Goal: Book appointment/travel/reservation

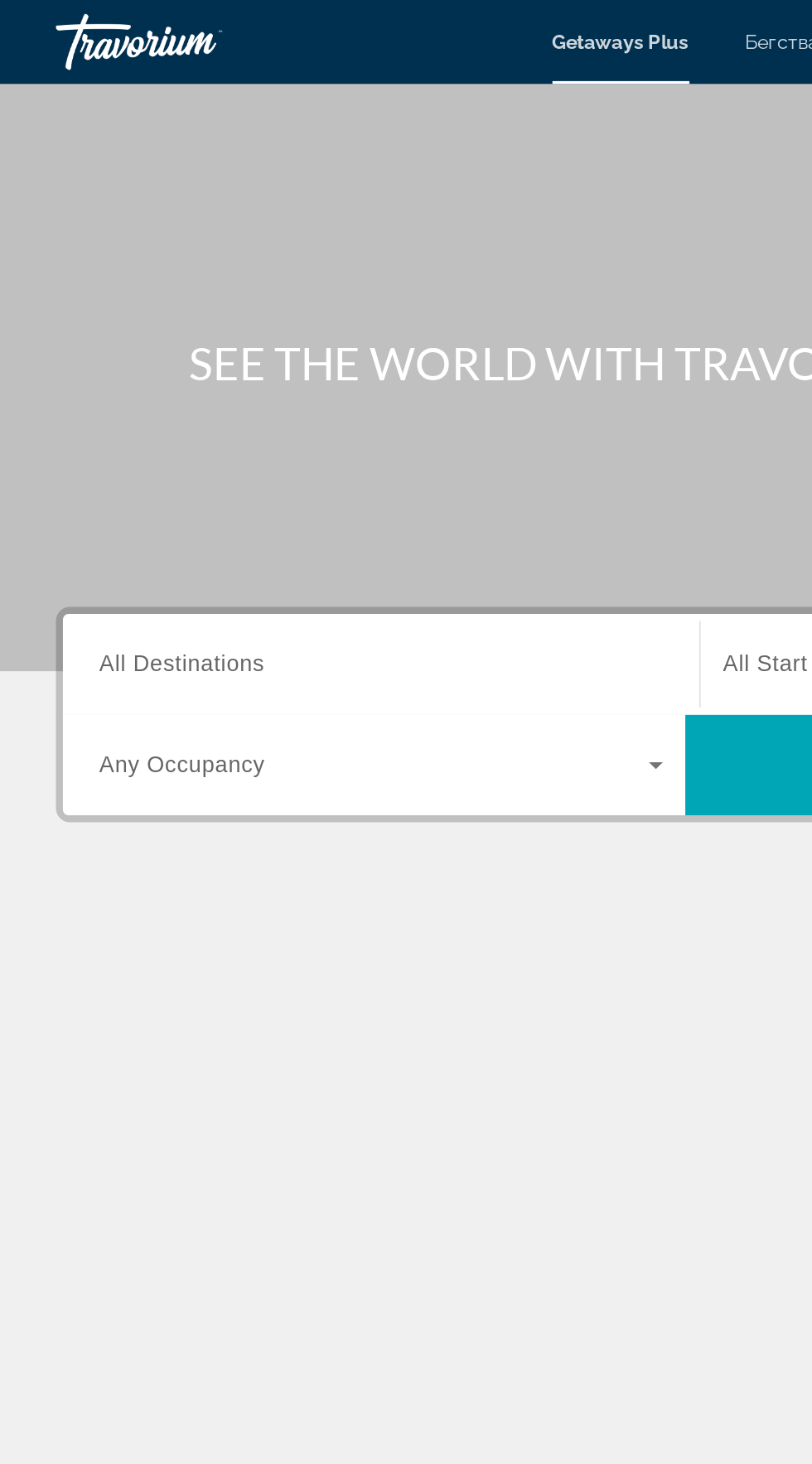
click at [279, 387] on input "Destination All Destinations" at bounding box center [226, 393] width 334 height 20
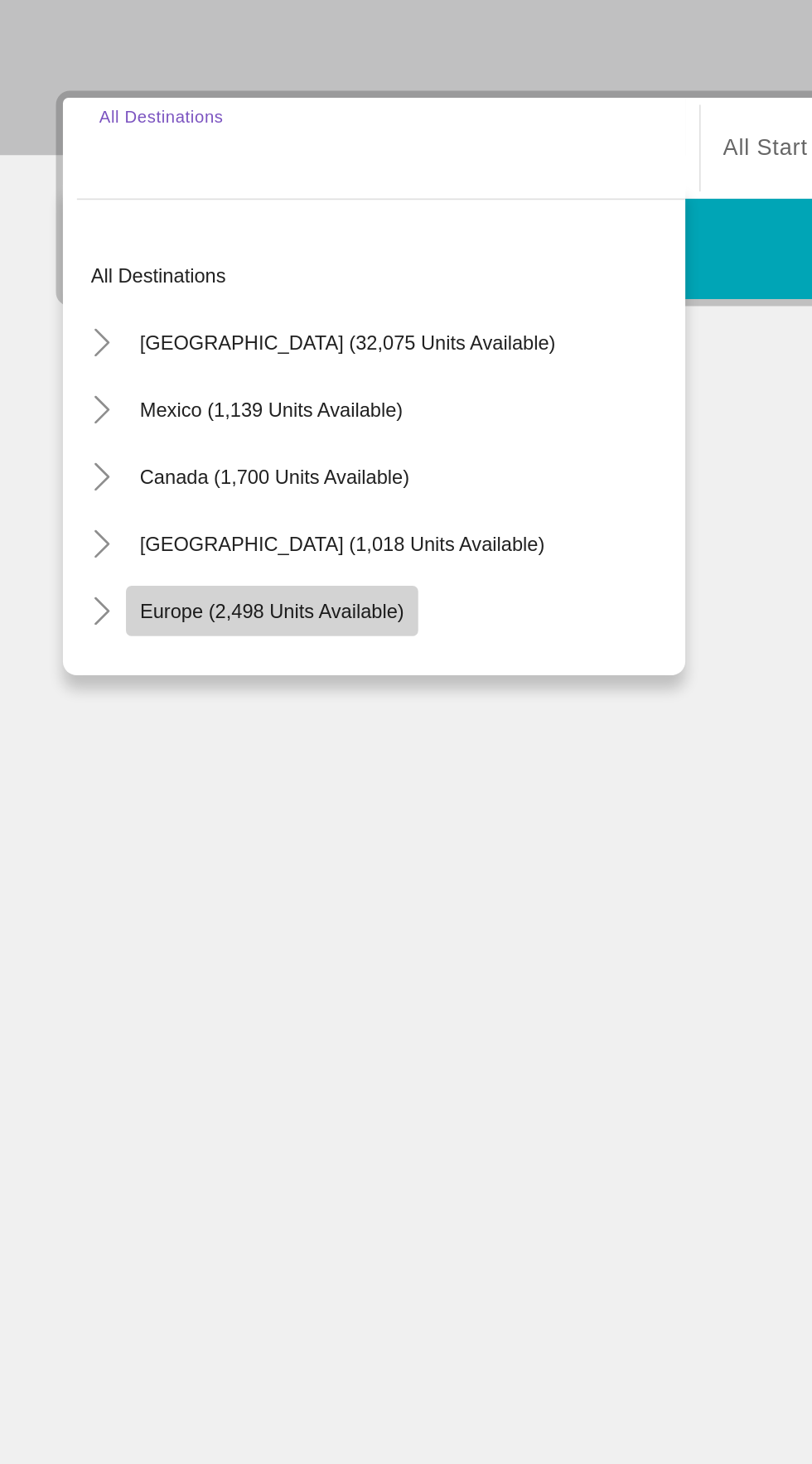
click at [194, 686] on span "Виджет поиска" at bounding box center [161, 668] width 173 height 39
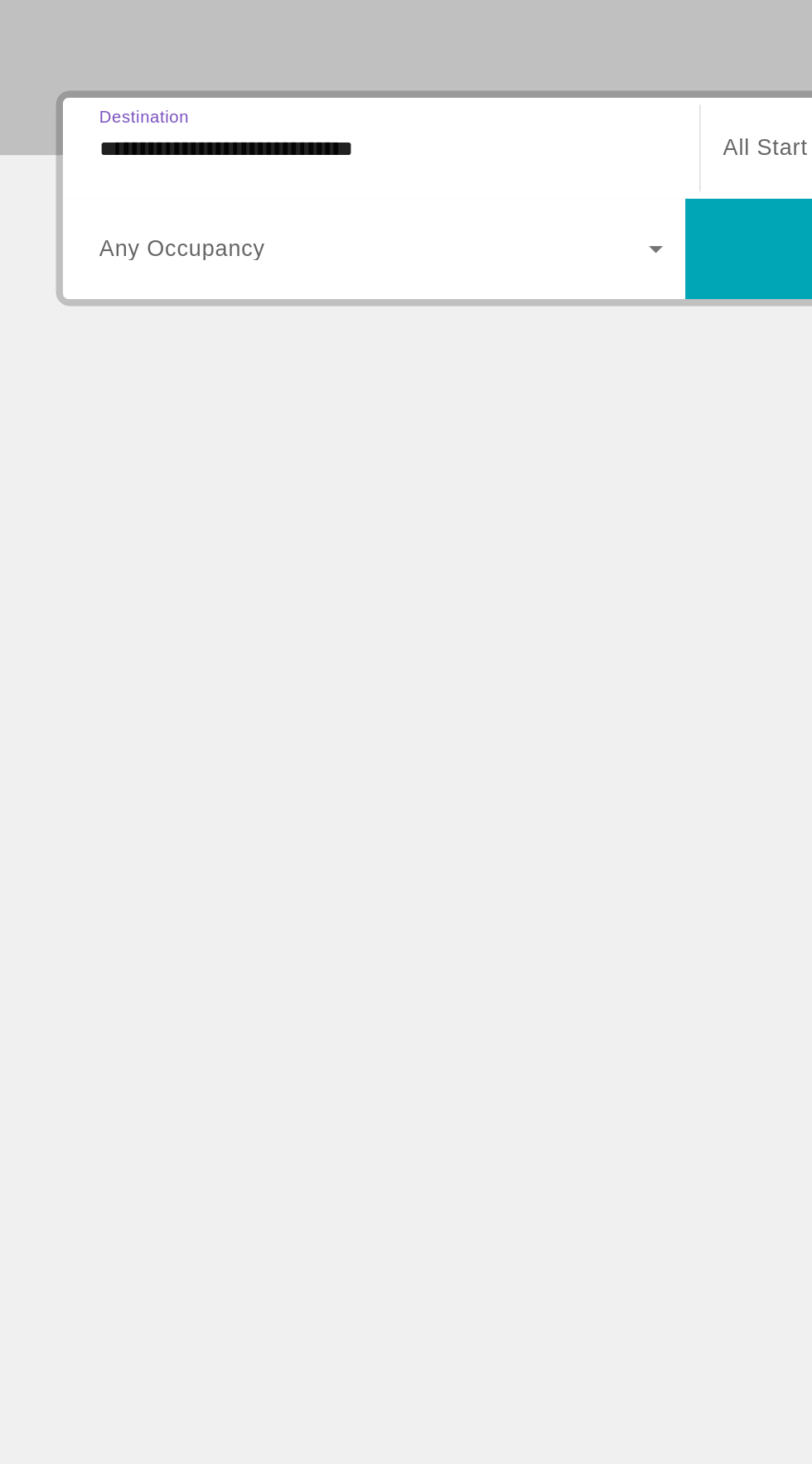
click at [312, 457] on span "Виджет поиска" at bounding box center [222, 453] width 326 height 20
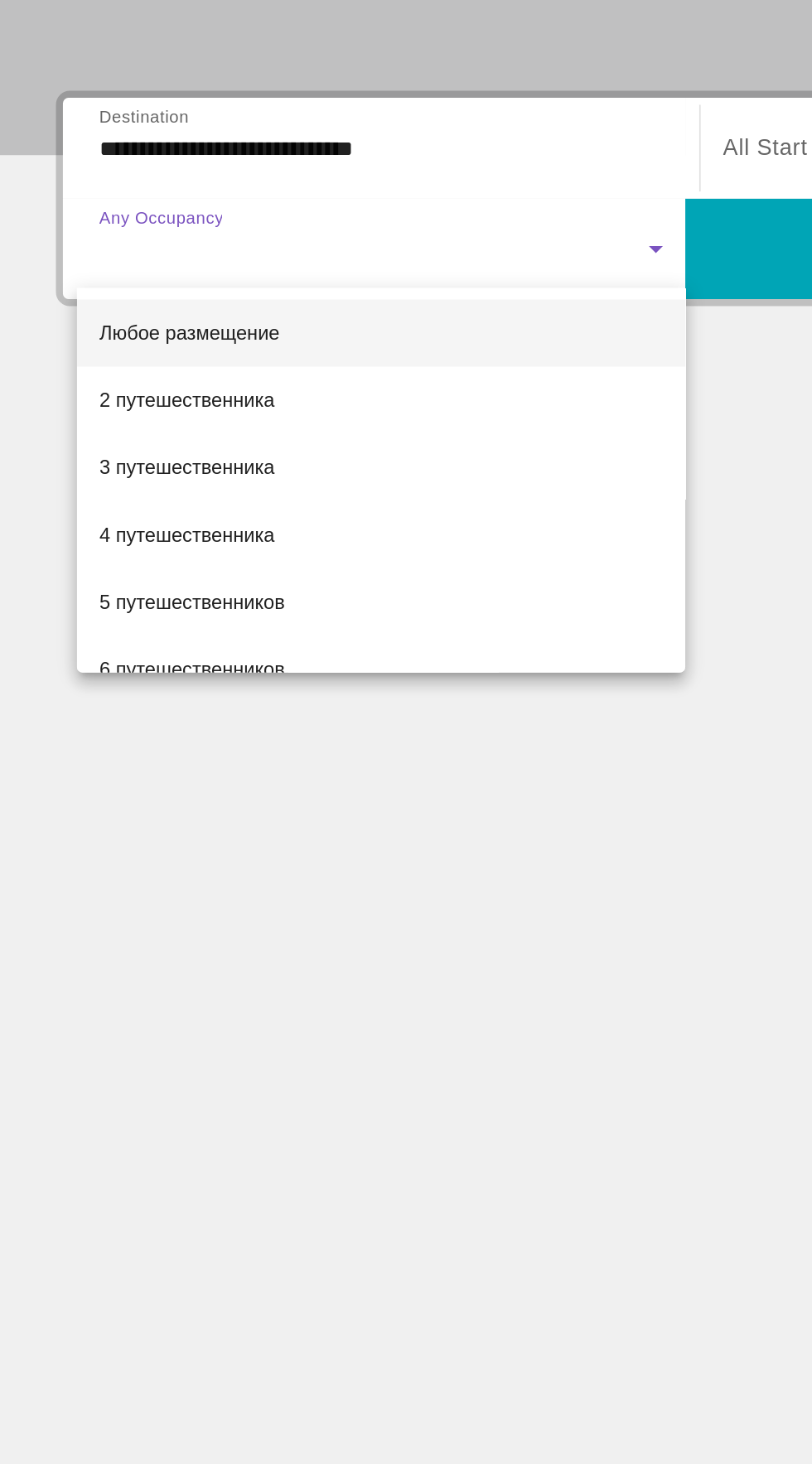
click at [249, 386] on div at bounding box center [406, 732] width 812 height 1464
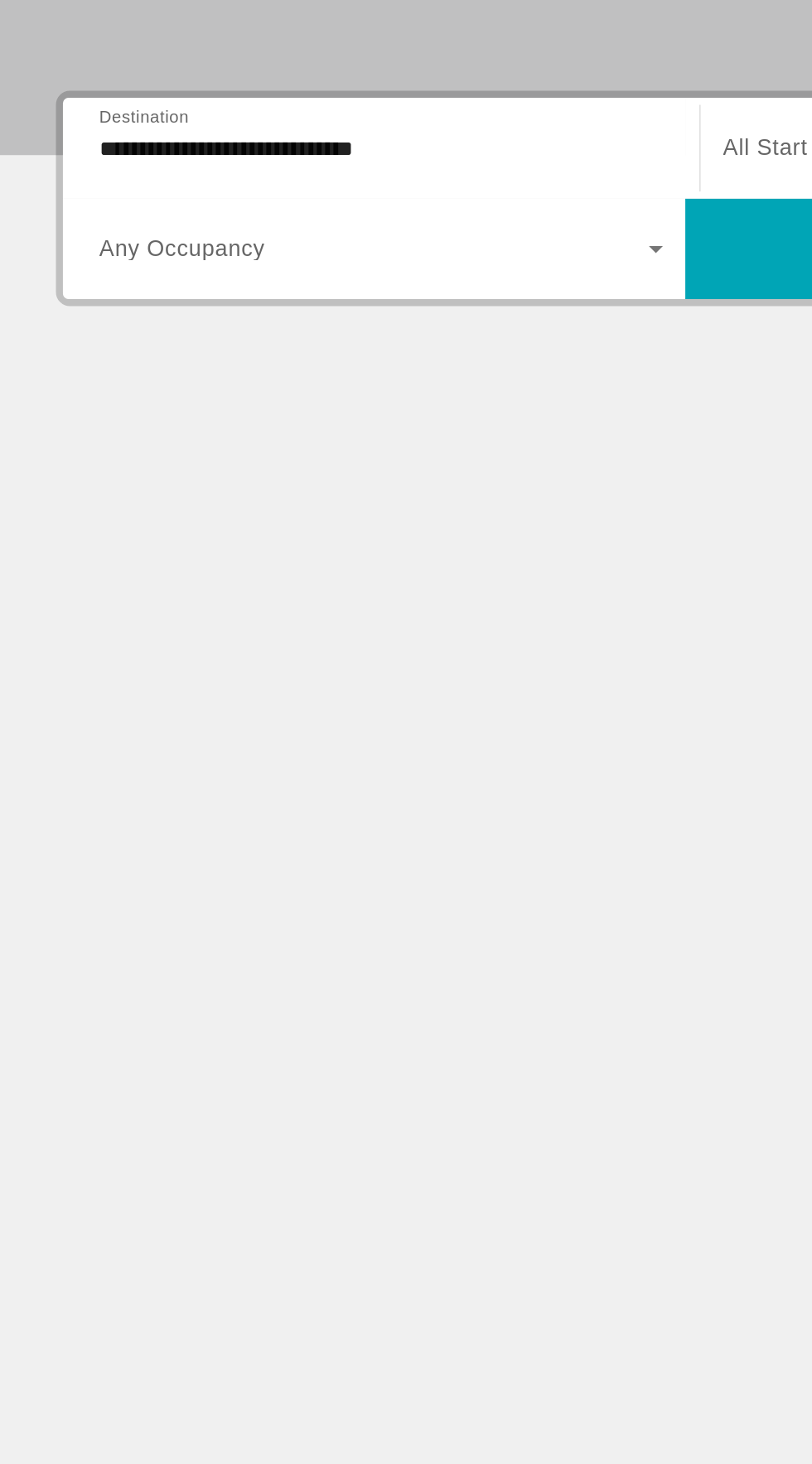
click at [247, 392] on input "**********" at bounding box center [226, 393] width 334 height 20
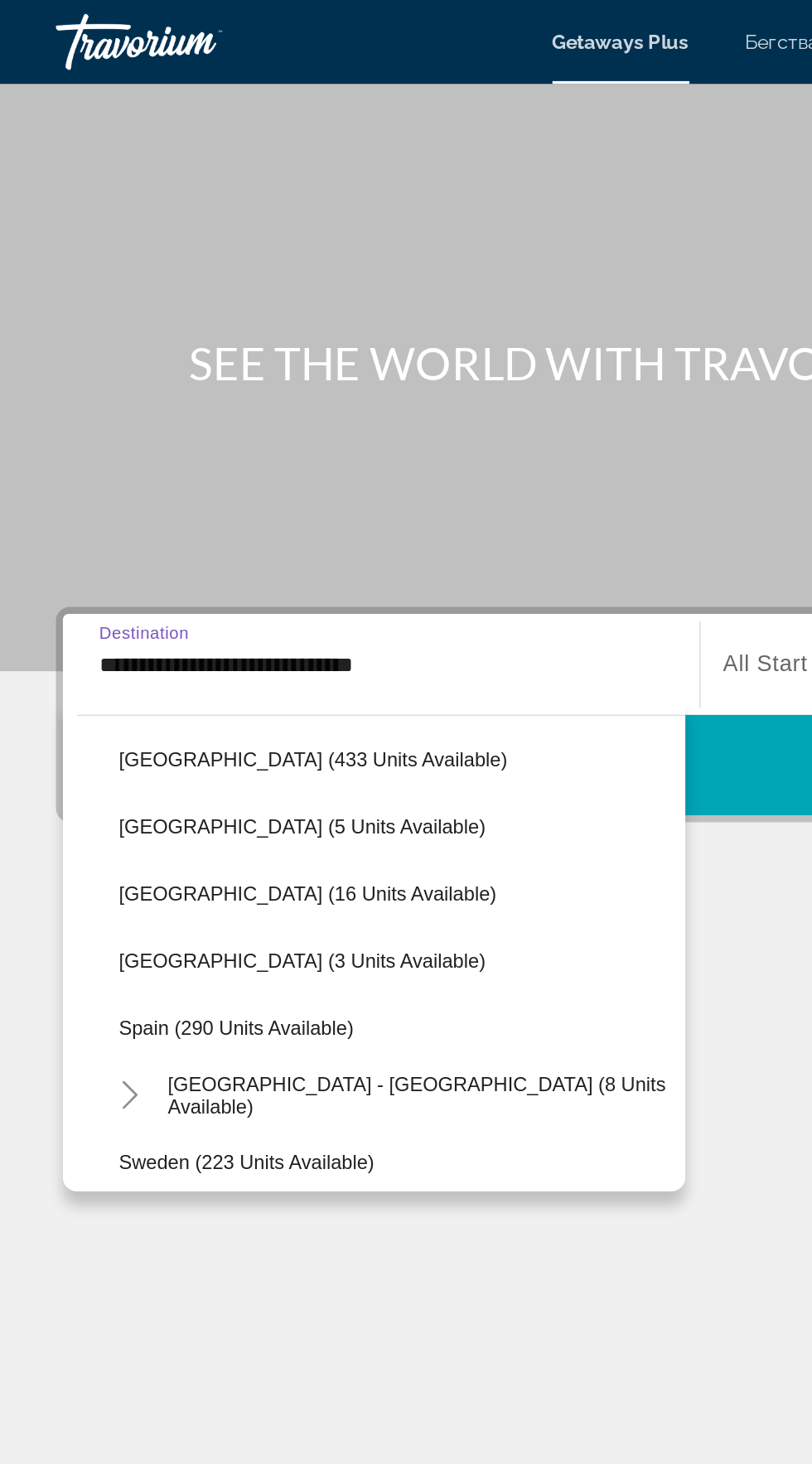
scroll to position [657, 0]
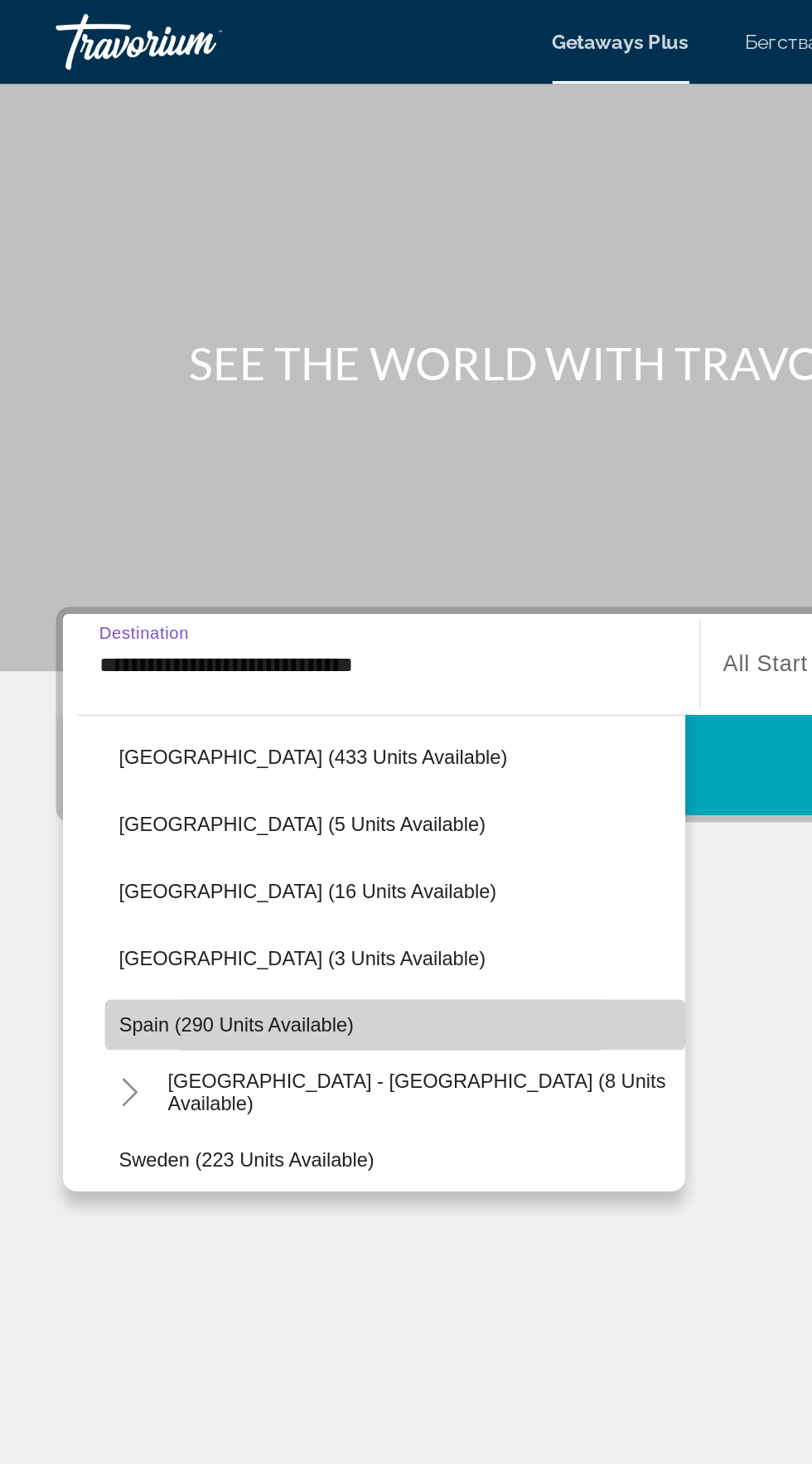
click at [193, 609] on span "Spain (290 units available)" at bounding box center [140, 608] width 139 height 13
type input "**********"
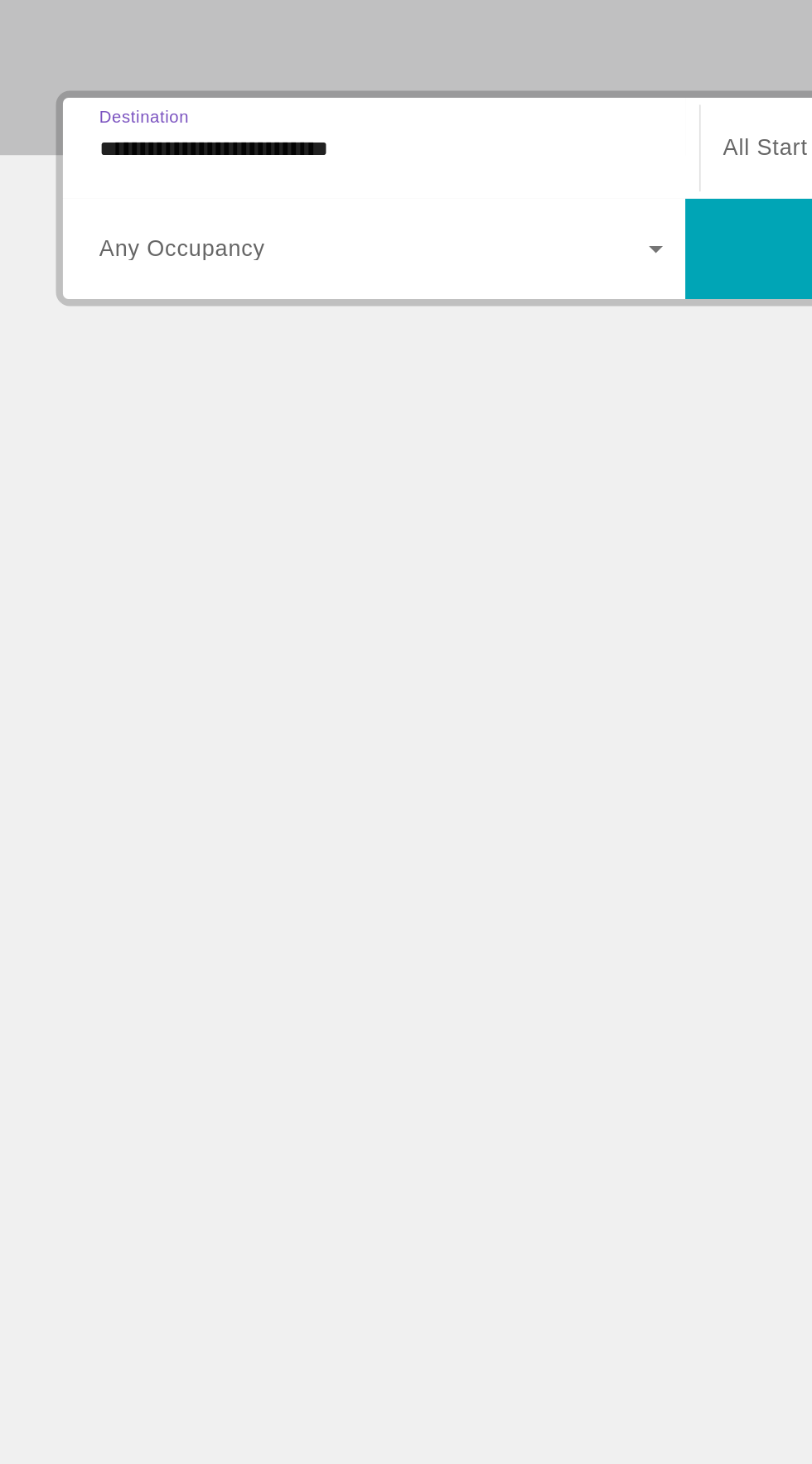
click at [331, 456] on span "Виджет поиска" at bounding box center [222, 453] width 326 height 20
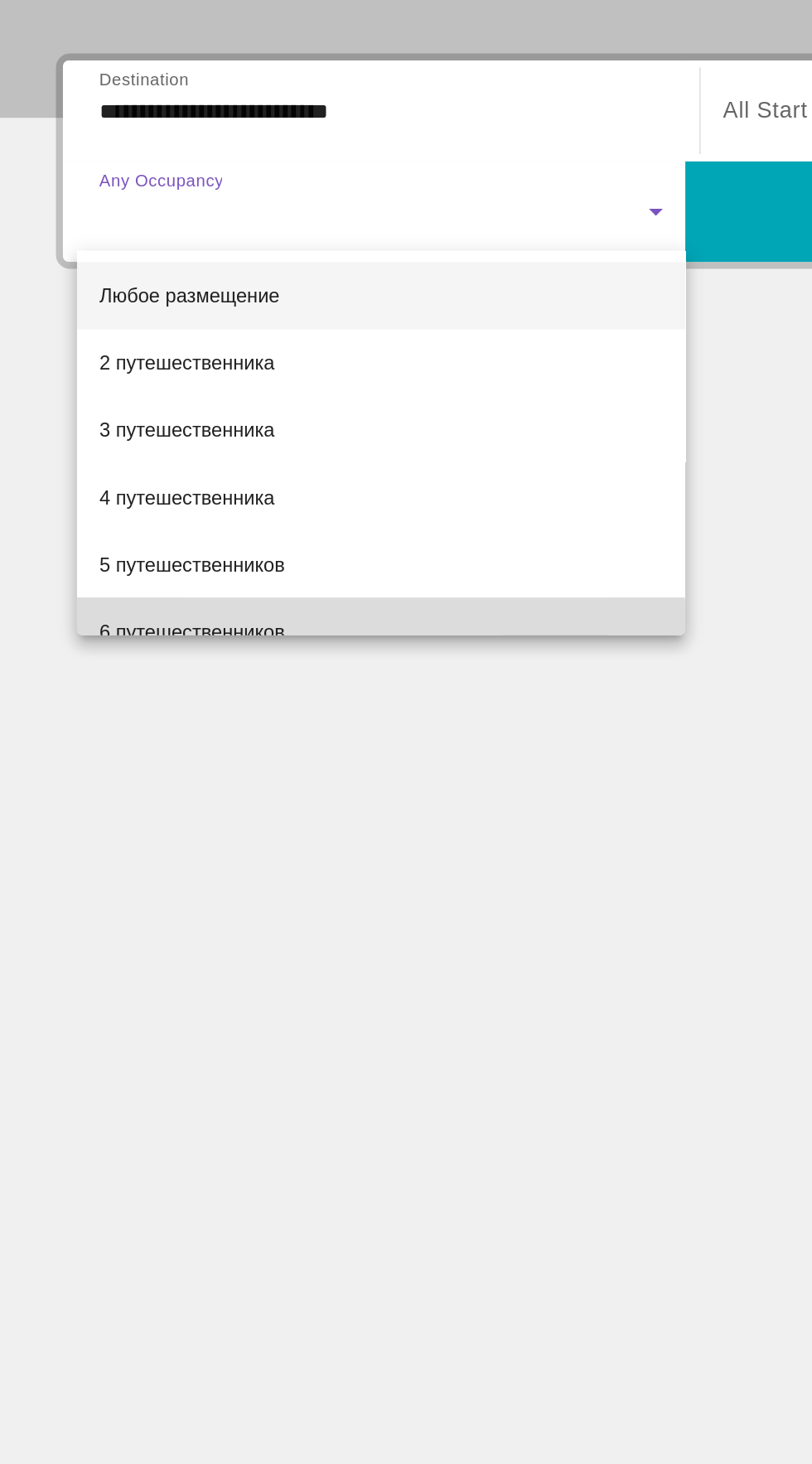
click at [195, 702] on mat-option "6 путешественников" at bounding box center [226, 701] width 360 height 39
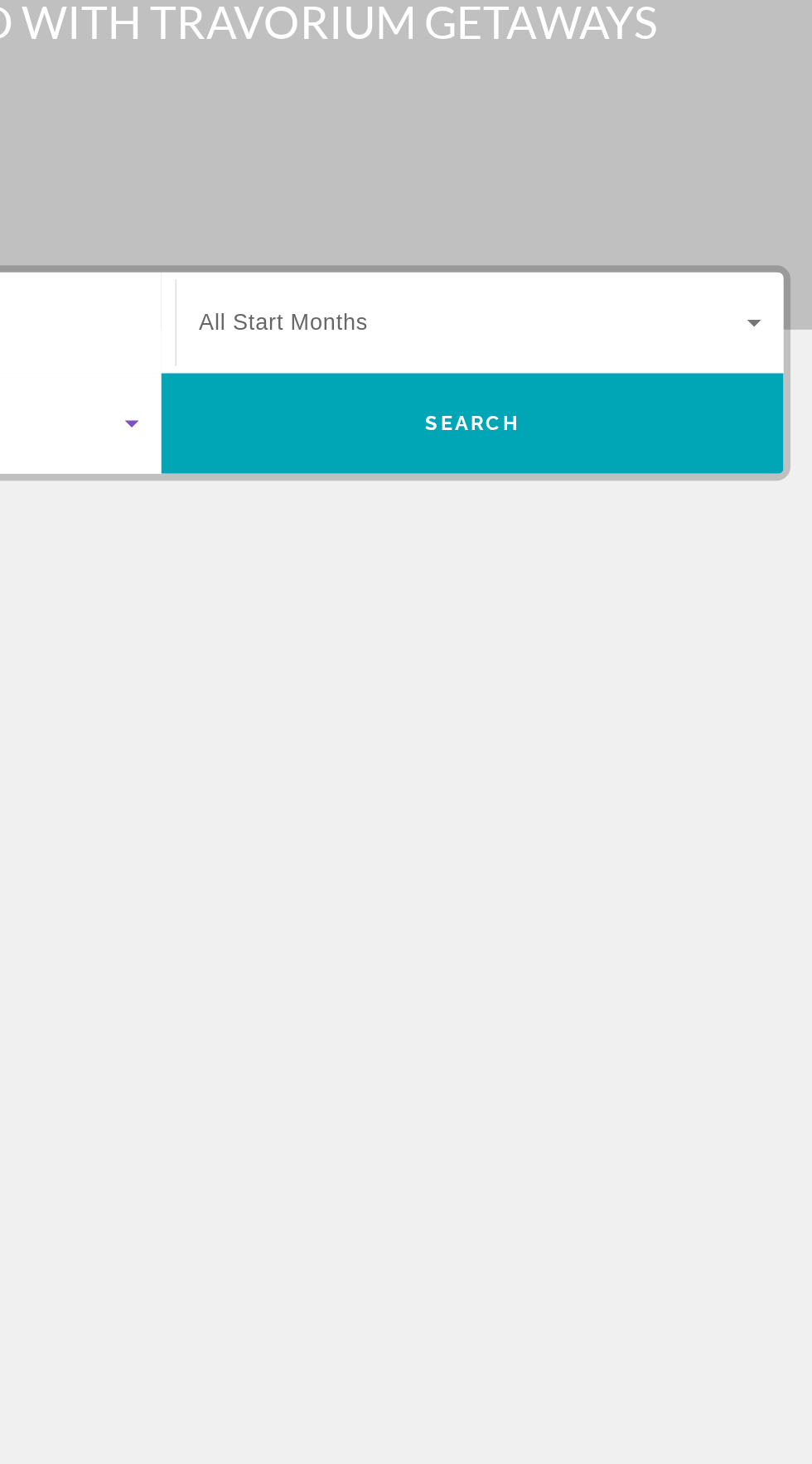
click at [661, 385] on span "Виджет поиска" at bounding box center [590, 393] width 325 height 20
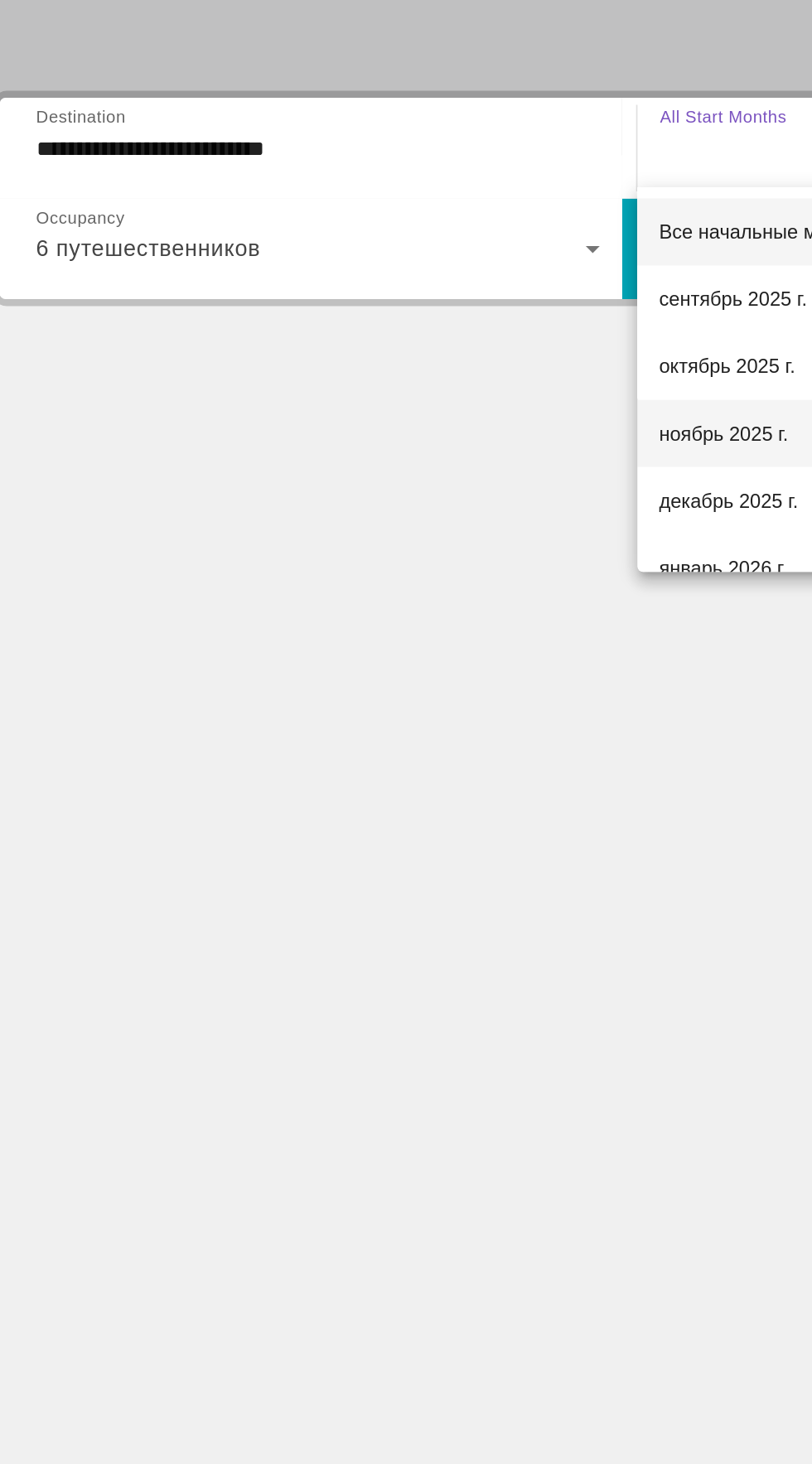
click at [481, 558] on font "ноябрь 2025 г." at bounding box center [466, 562] width 76 height 13
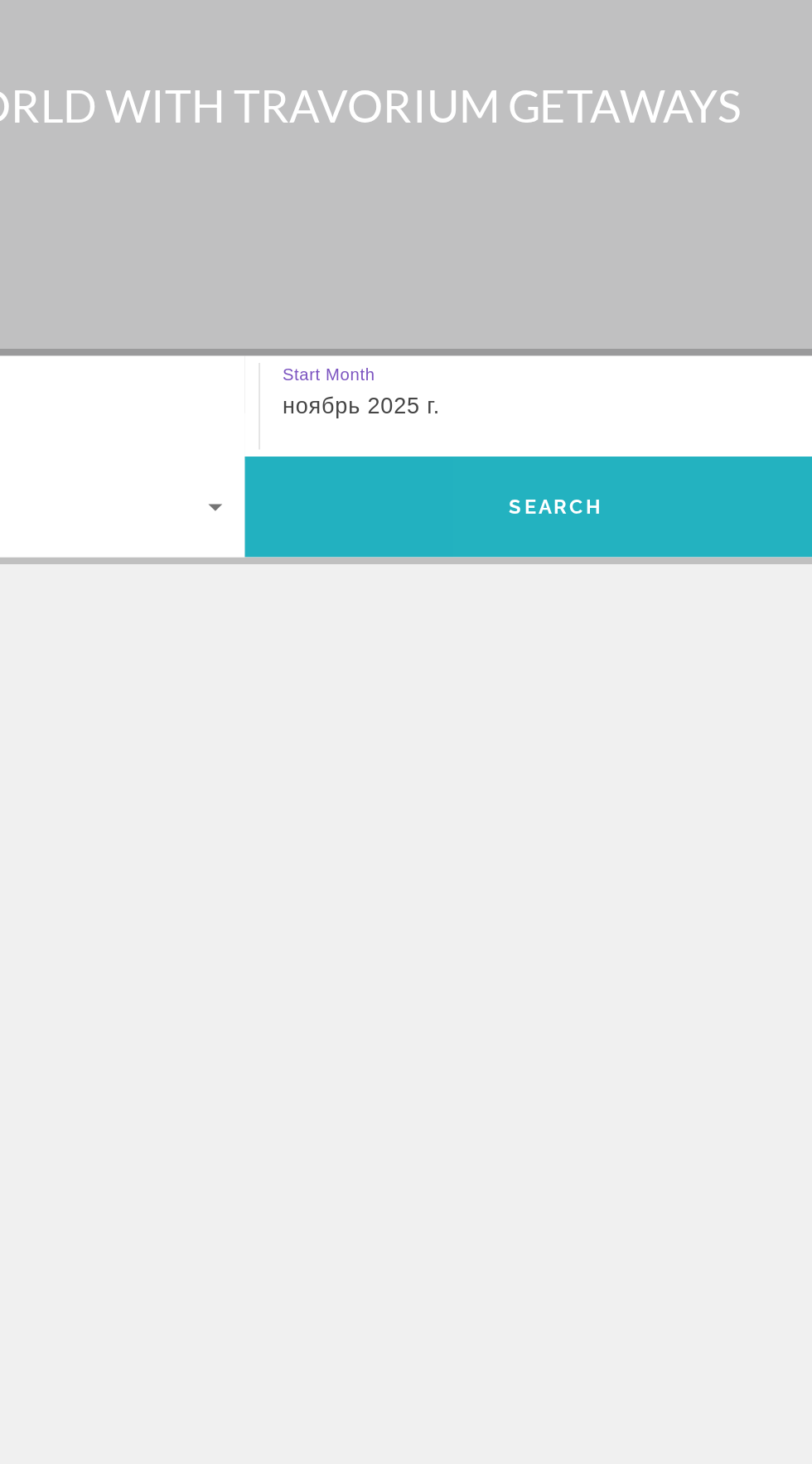
click at [653, 454] on span "Виджет поиска" at bounding box center [590, 454] width 369 height 39
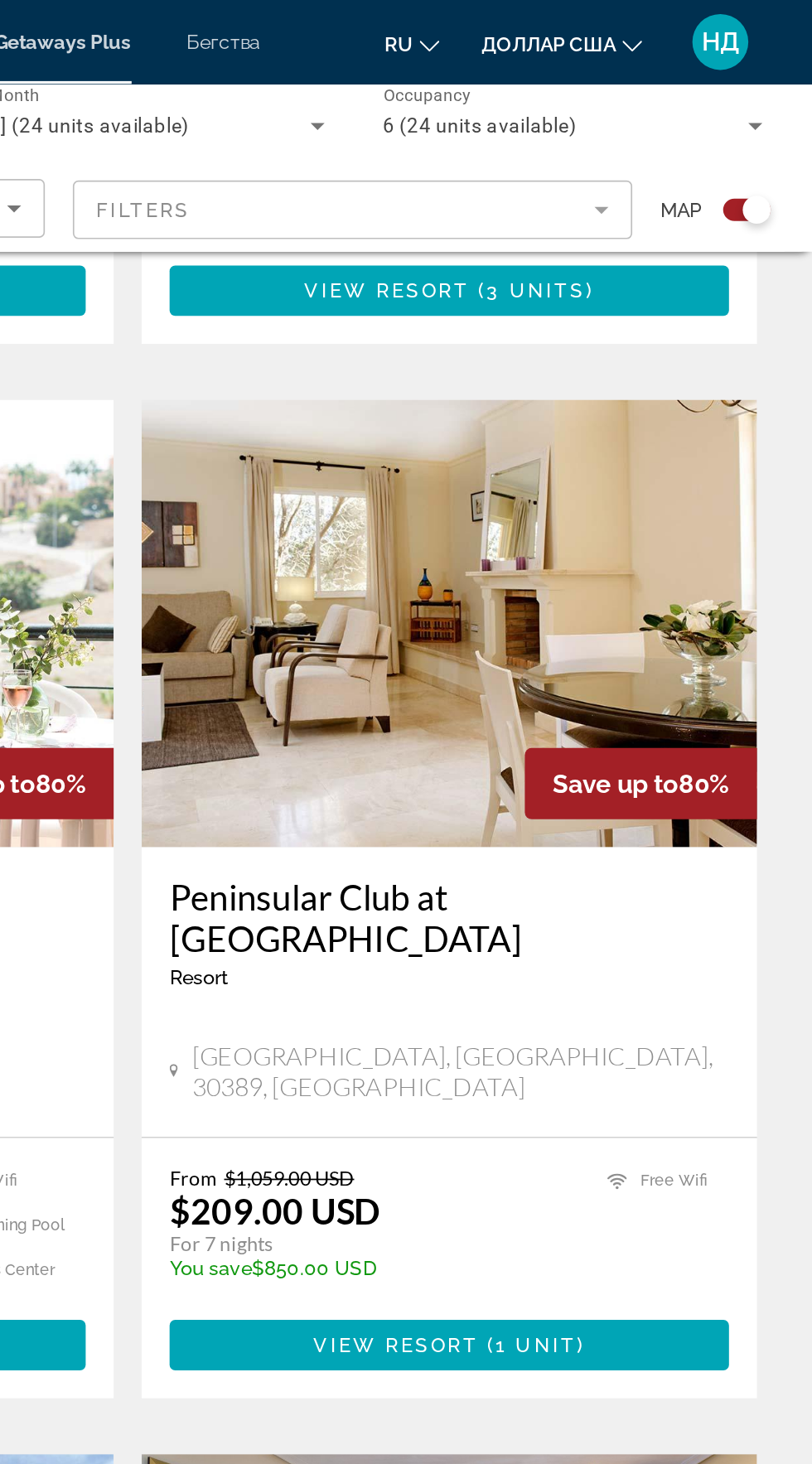
scroll to position [2169, 0]
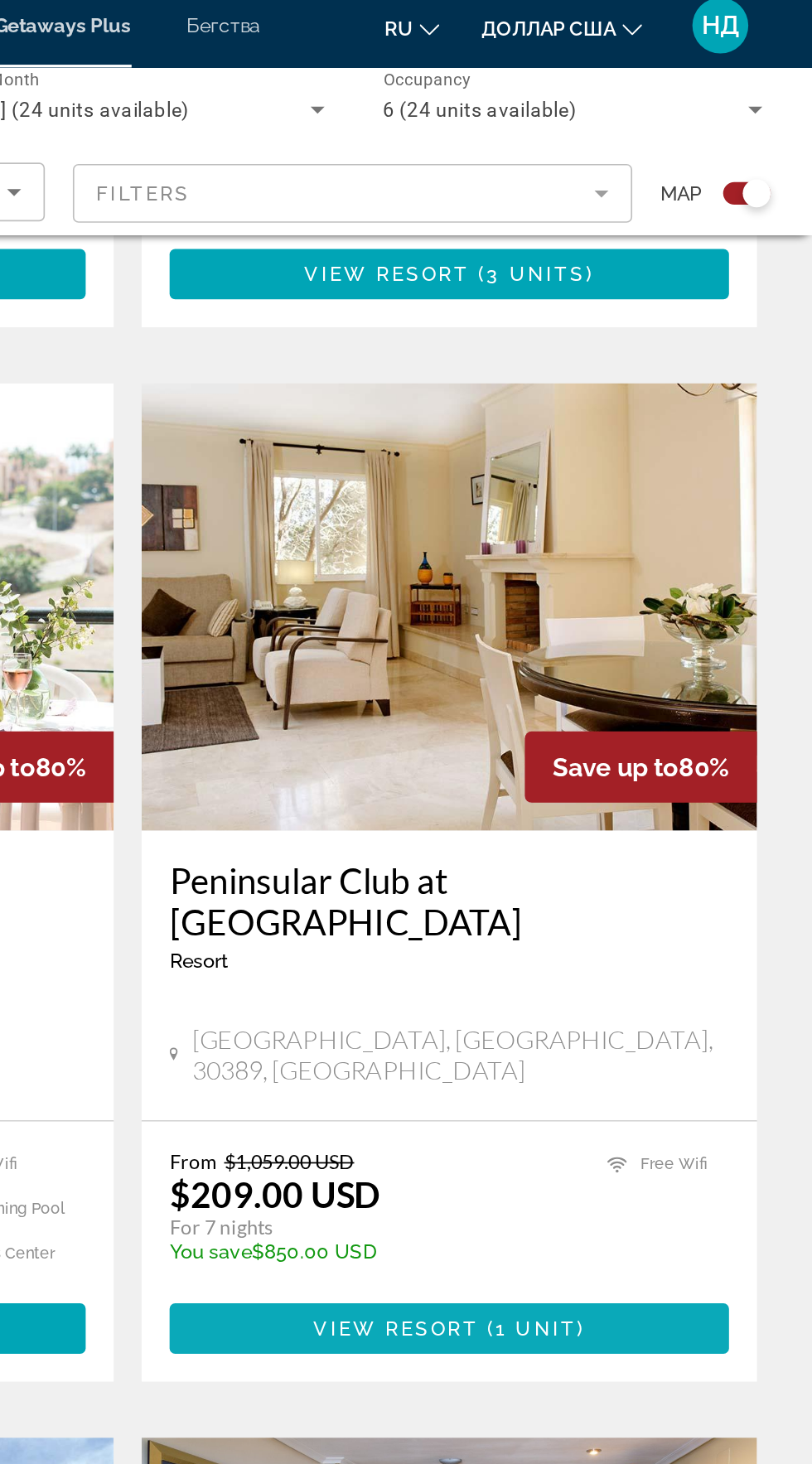
click at [637, 791] on span "1 unit" at bounding box center [647, 797] width 48 height 13
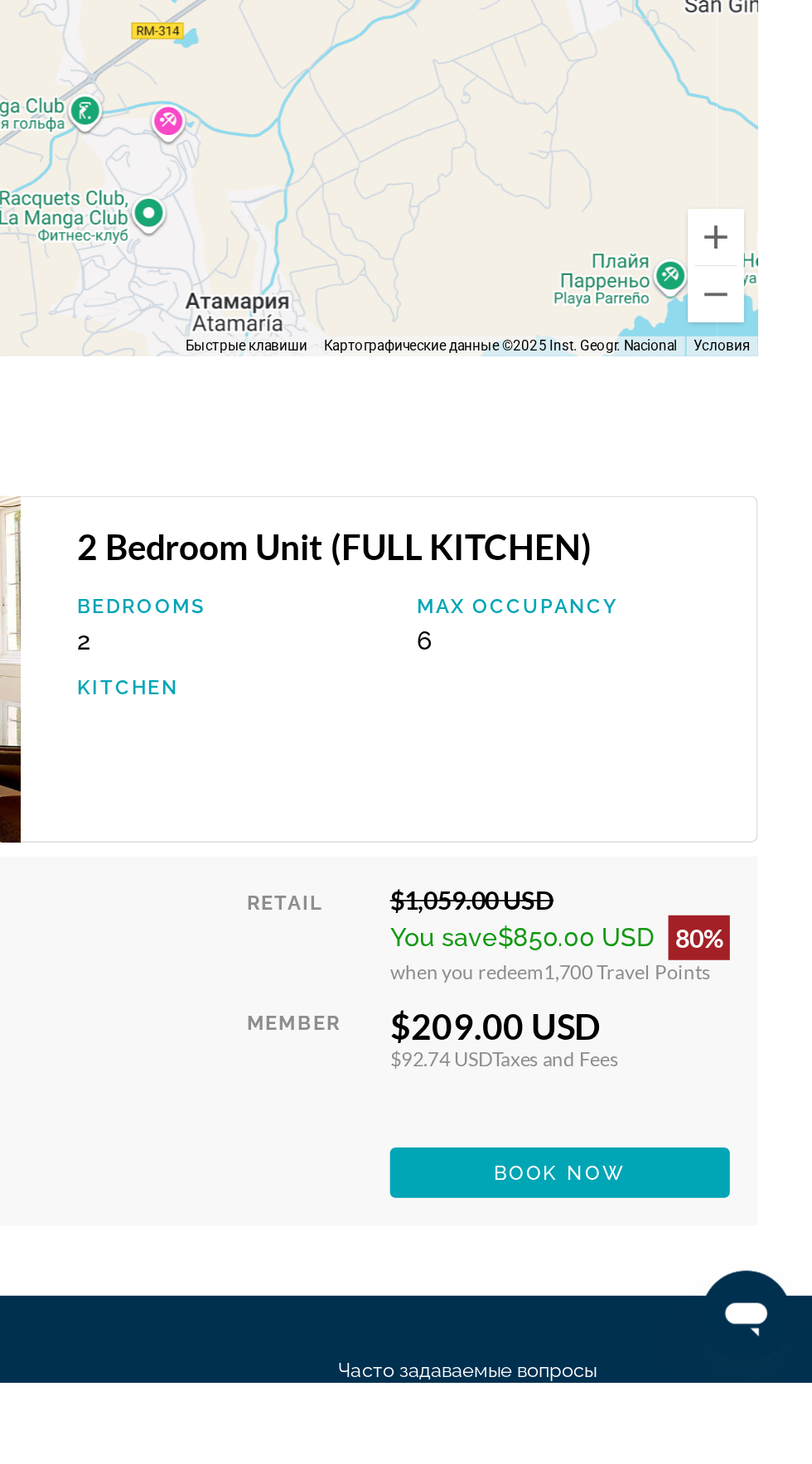
scroll to position [2533, 0]
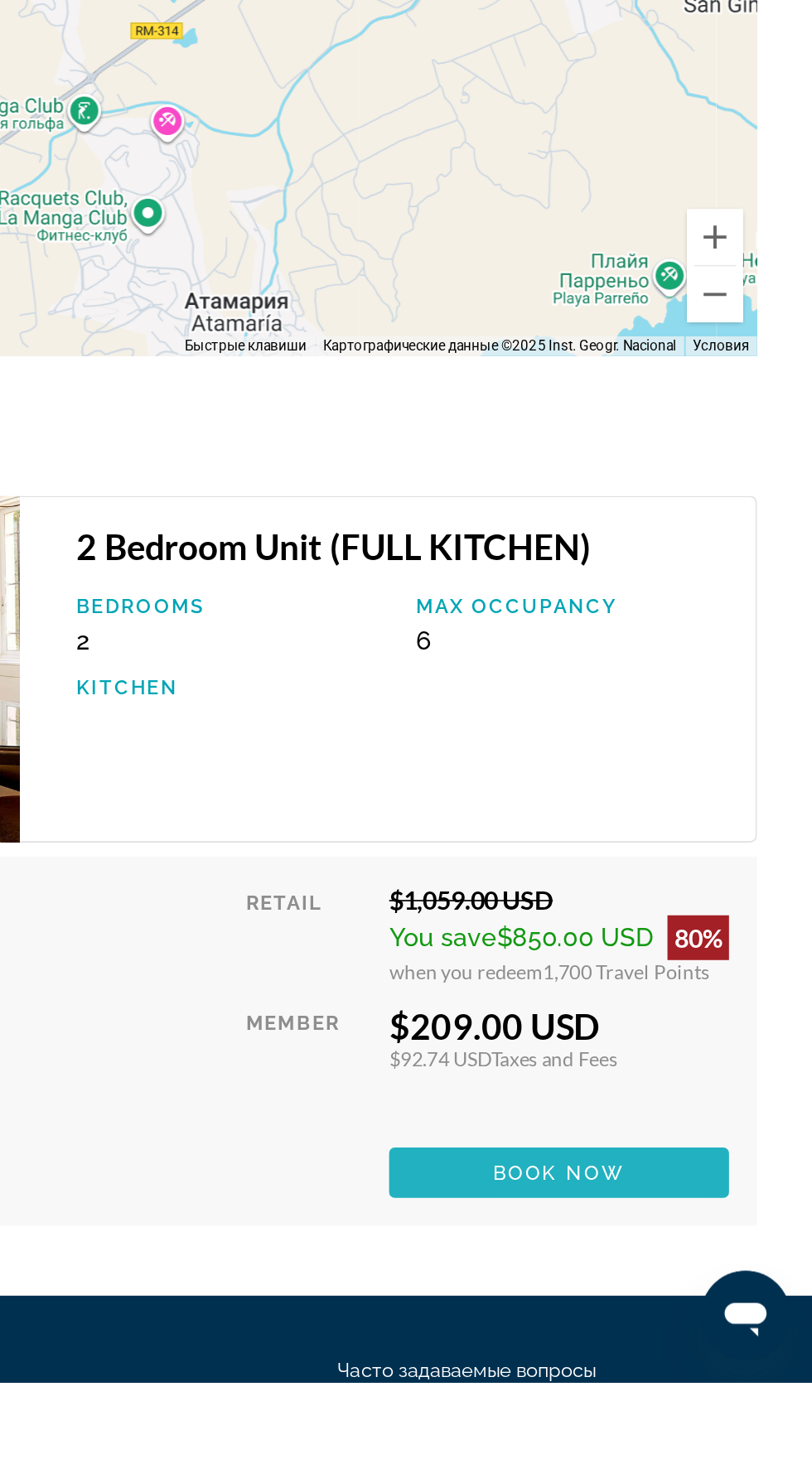
click at [697, 1320] on span "Основное содержание" at bounding box center [661, 1340] width 201 height 39
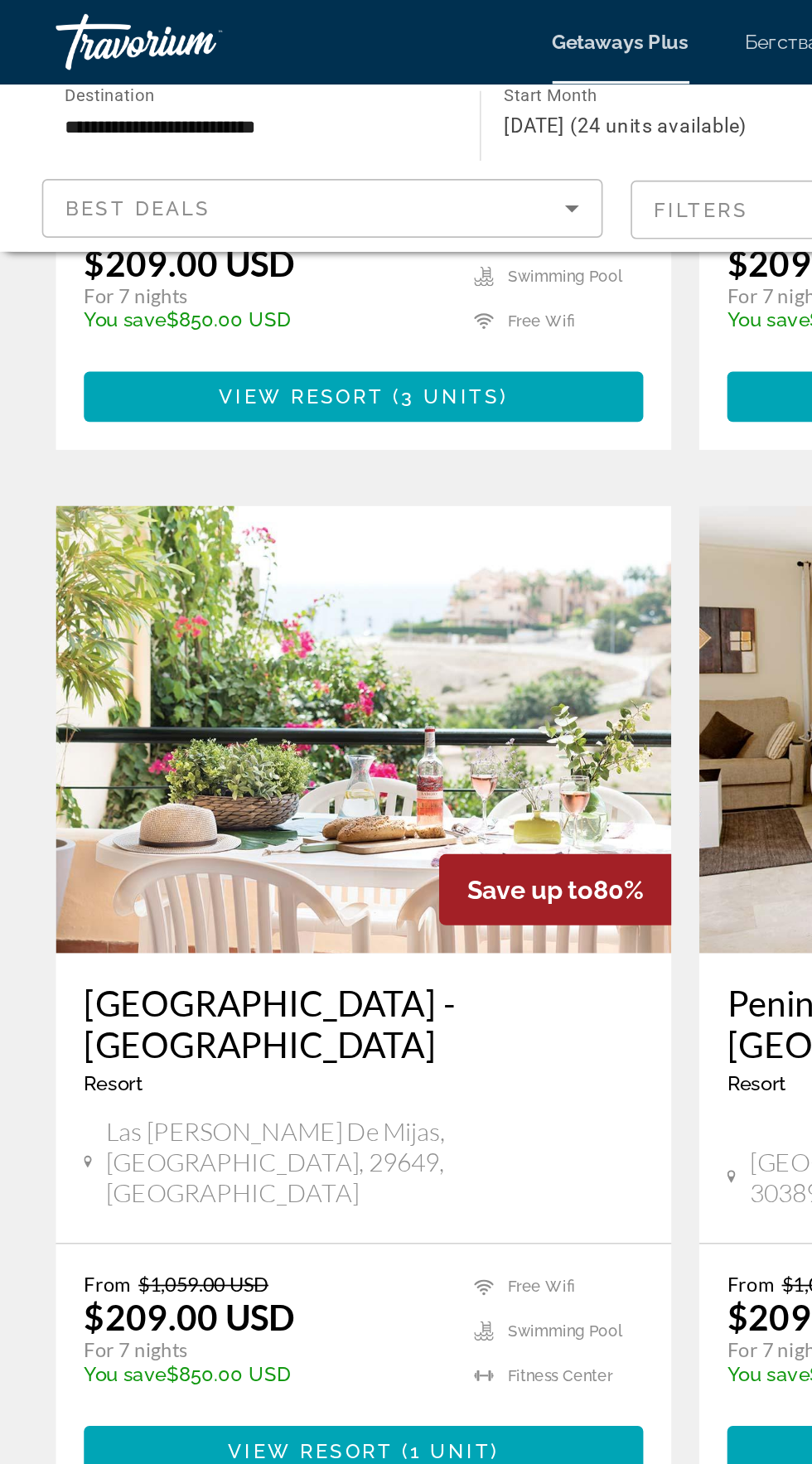
scroll to position [2104, 0]
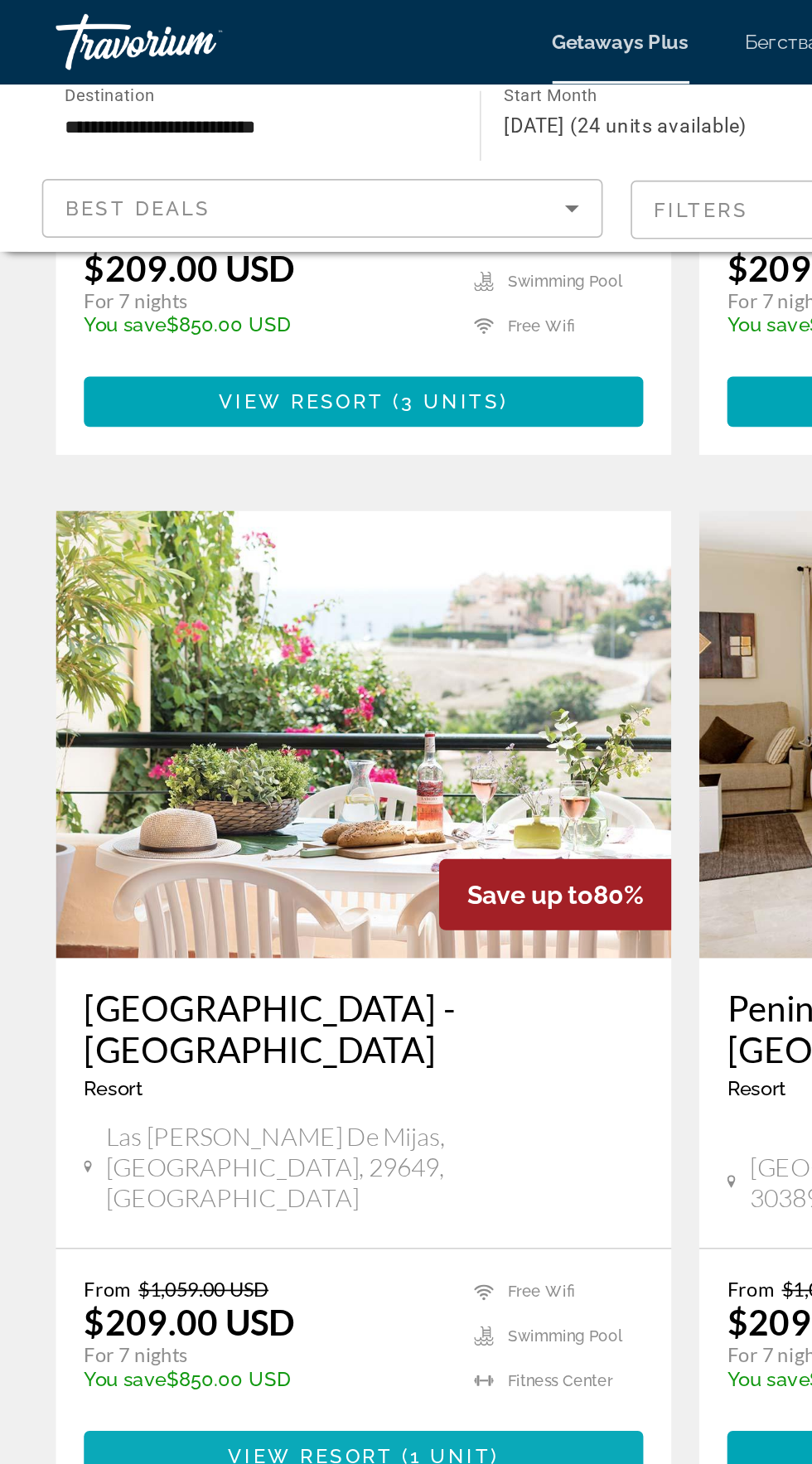
click at [307, 842] on span "Основное содержание" at bounding box center [215, 862] width 331 height 39
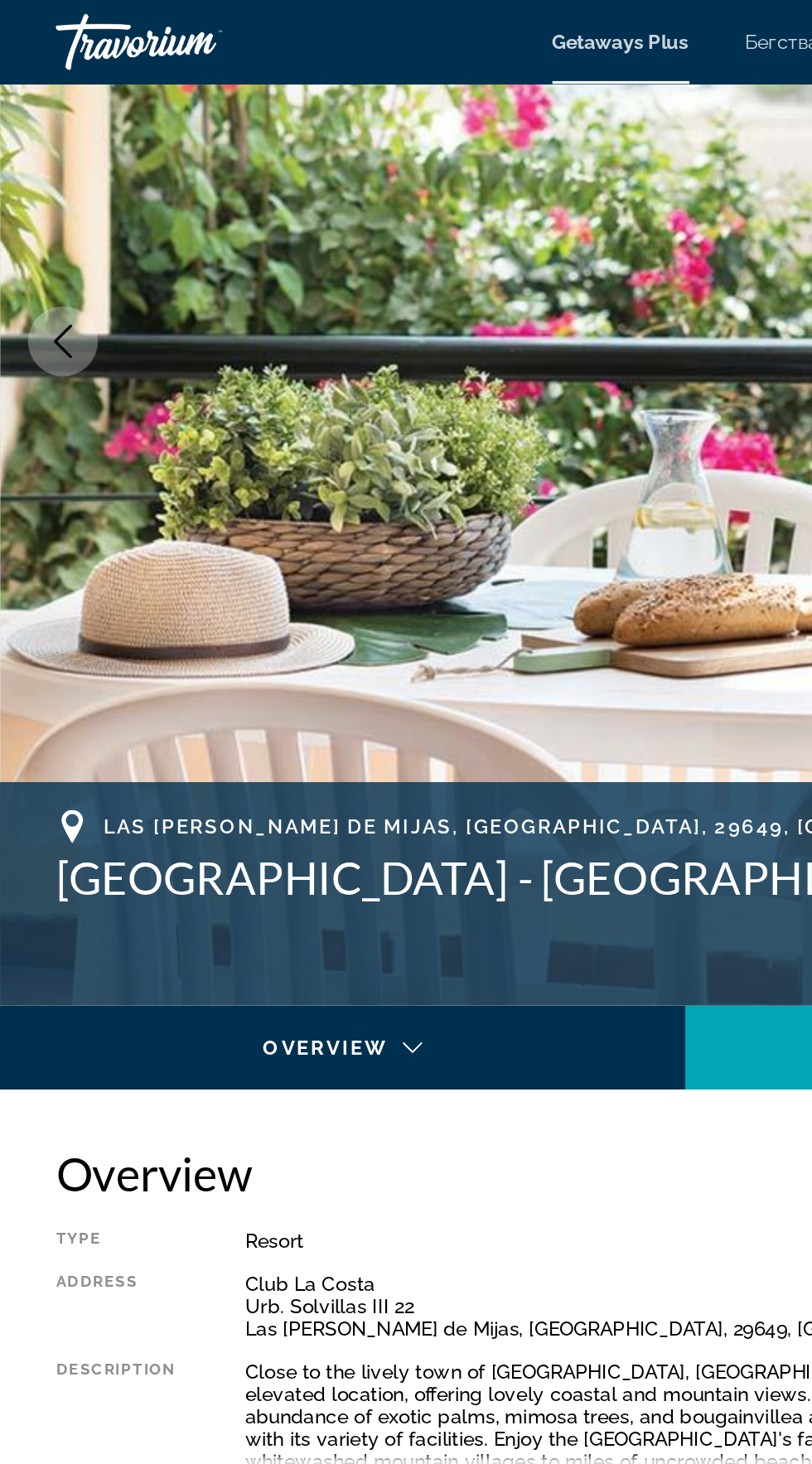
scroll to position [232, 0]
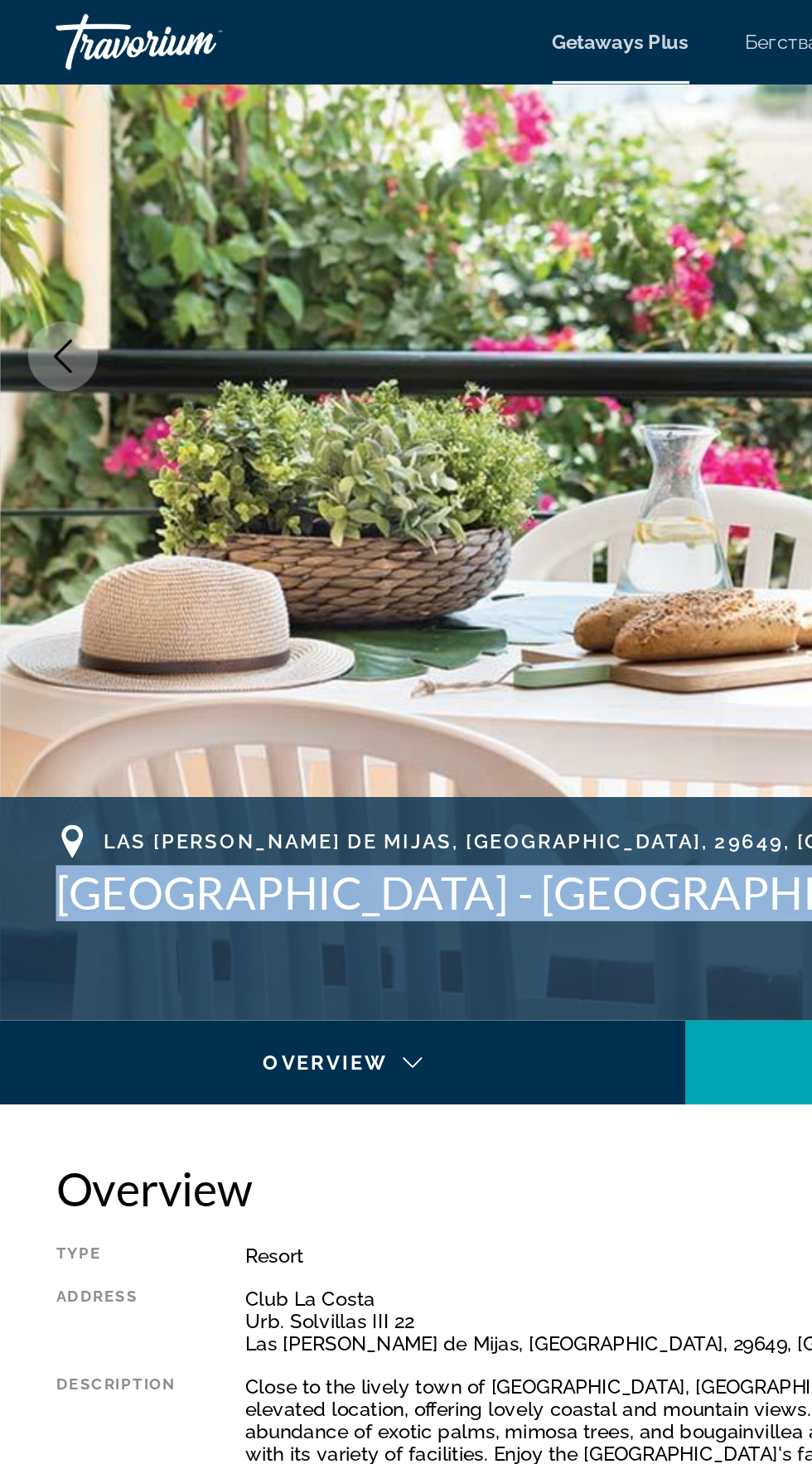
copy h1 "[GEOGRAPHIC_DATA] - [GEOGRAPHIC_DATA]"
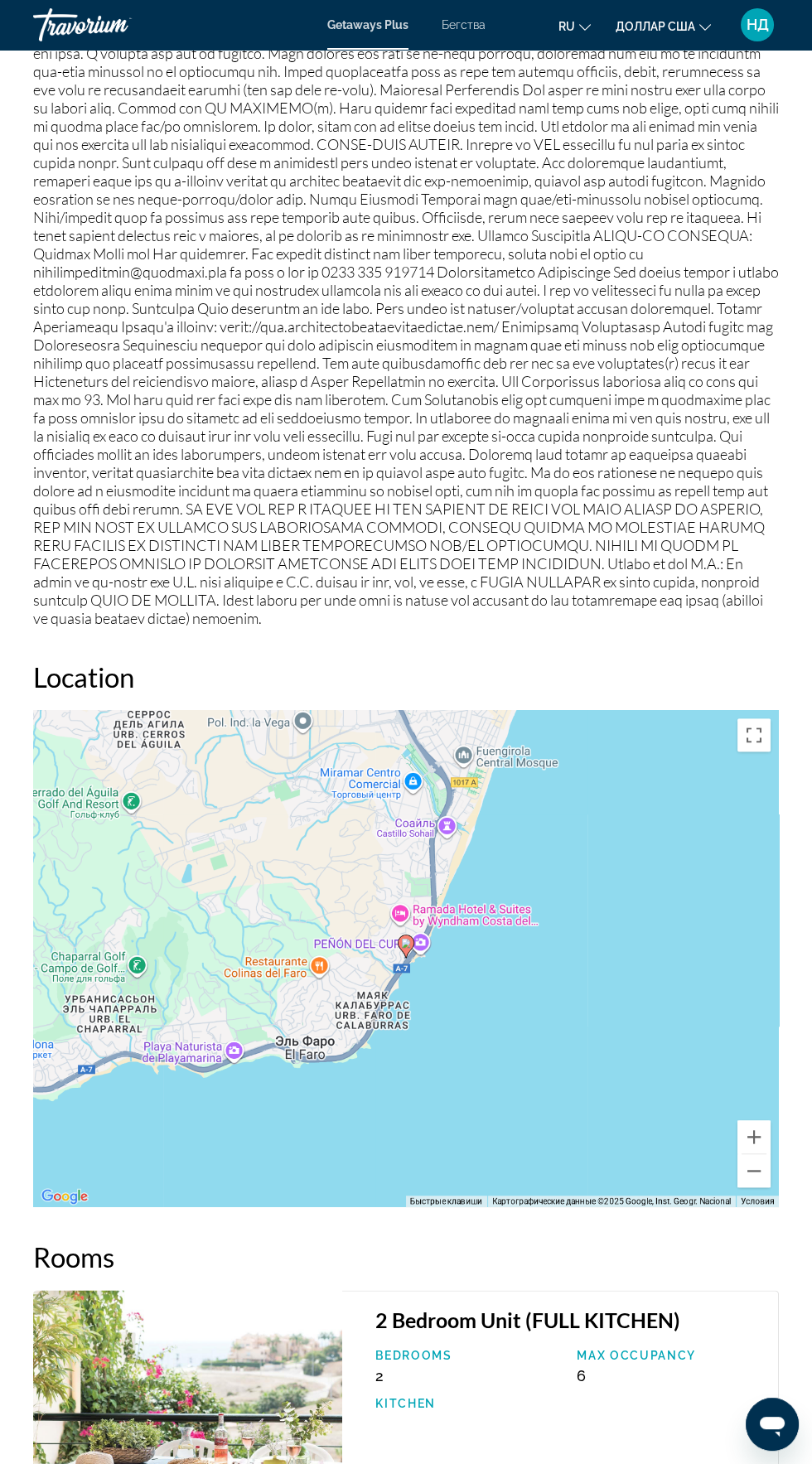
scroll to position [2818, 0]
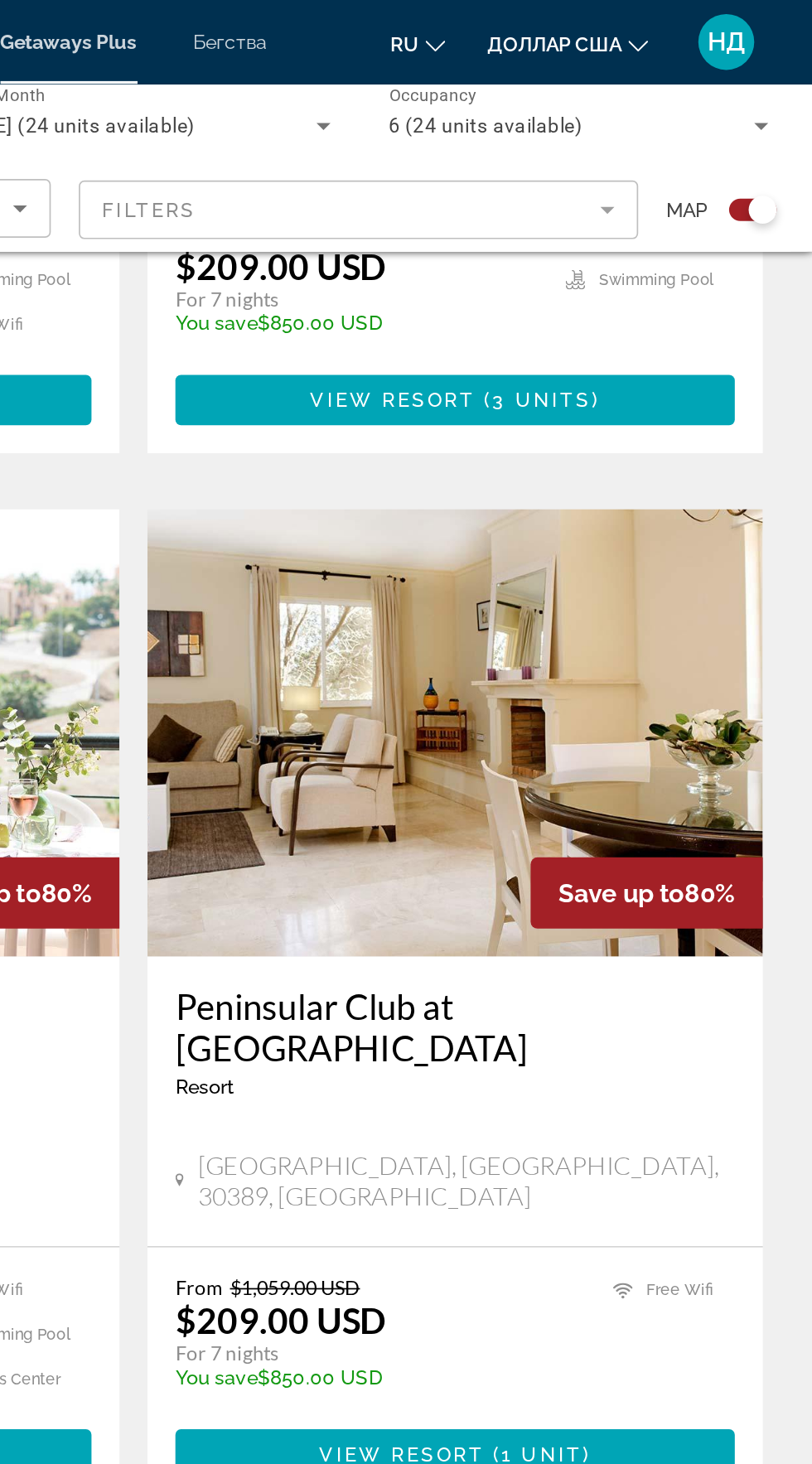
scroll to position [2084, 0]
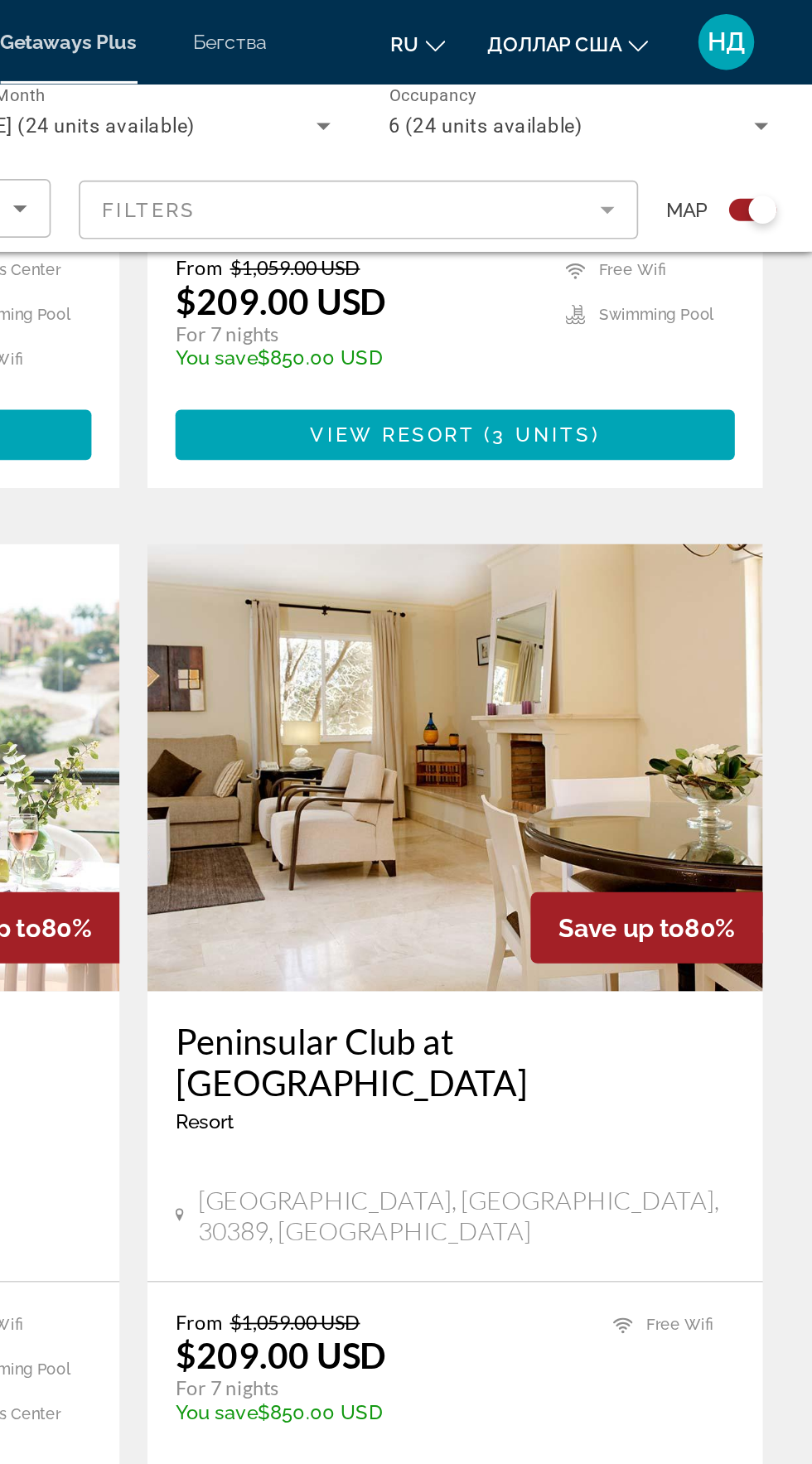
click at [618, 876] on span "Основное содержание" at bounding box center [616, 883] width 5 height 13
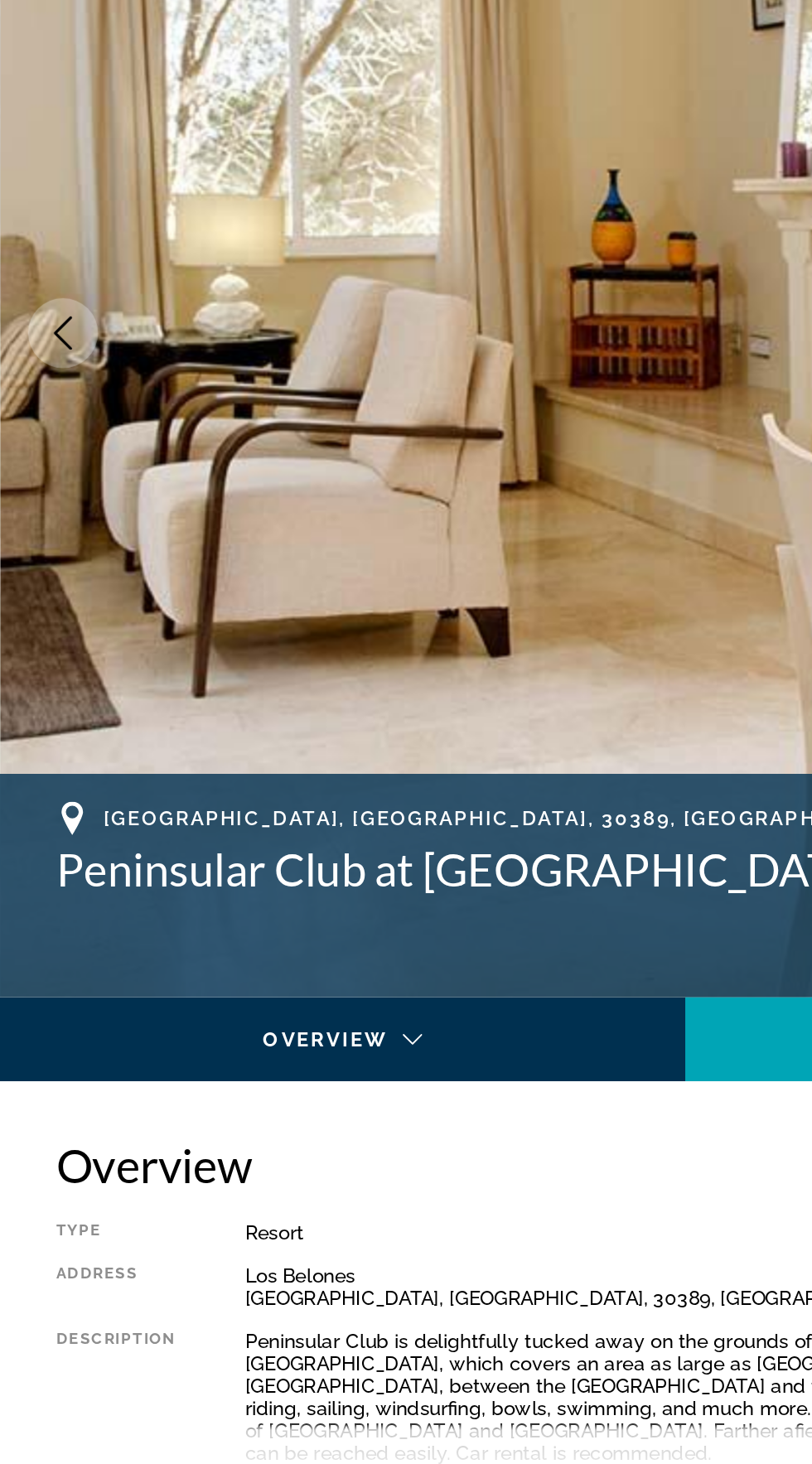
scroll to position [10, 0]
